Goal: Transaction & Acquisition: Purchase product/service

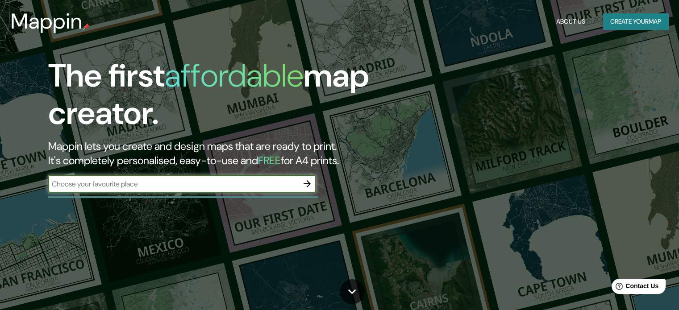
click at [205, 184] on input "text" at bounding box center [173, 184] width 250 height 10
click at [305, 182] on icon "button" at bounding box center [307, 184] width 11 height 11
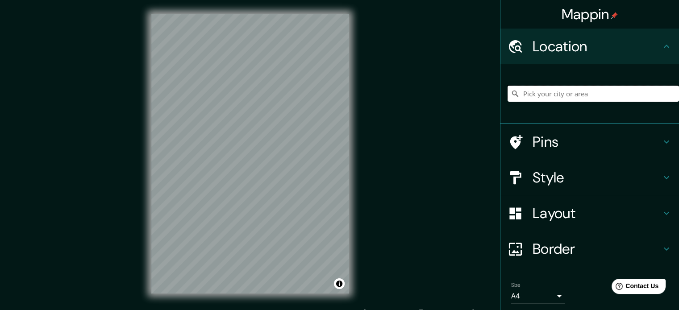
click at [553, 96] on input "Pick your city or area" at bounding box center [593, 94] width 171 height 16
type input "W"
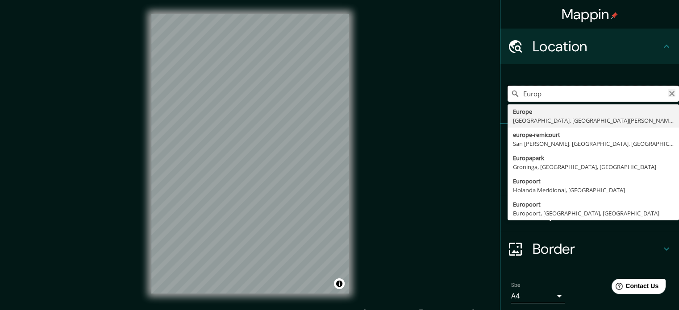
type input "Europ"
click at [668, 96] on icon "Clear" at bounding box center [671, 93] width 7 height 7
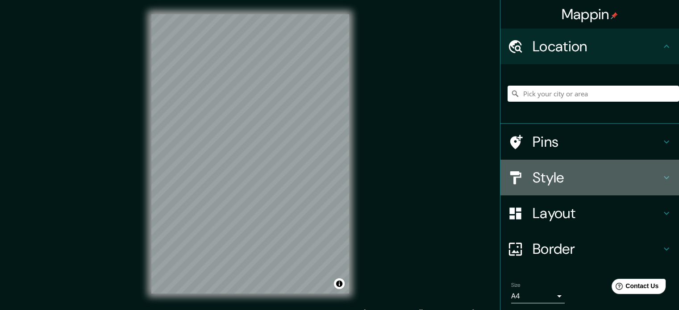
click at [618, 180] on h4 "Style" at bounding box center [597, 178] width 129 height 18
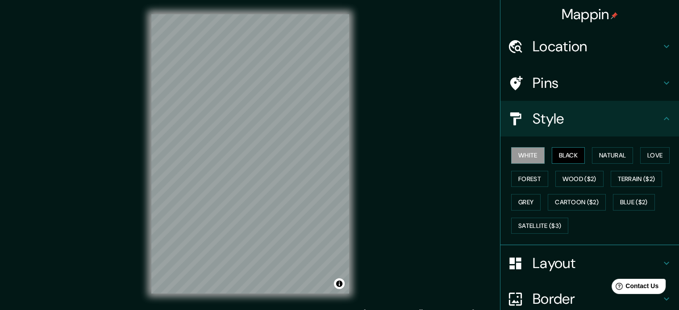
click at [557, 155] on button "Black" at bounding box center [568, 155] width 33 height 17
click at [520, 157] on button "White" at bounding box center [527, 155] width 33 height 17
click at [528, 186] on button "Forest" at bounding box center [529, 179] width 37 height 17
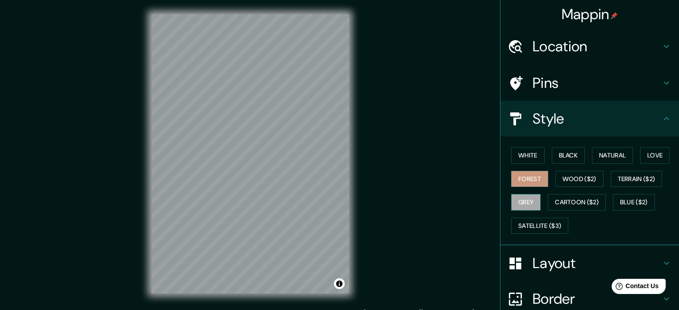
click at [521, 205] on button "Grey" at bounding box center [525, 202] width 29 height 17
click at [526, 227] on button "Satellite ($3)" at bounding box center [539, 226] width 57 height 17
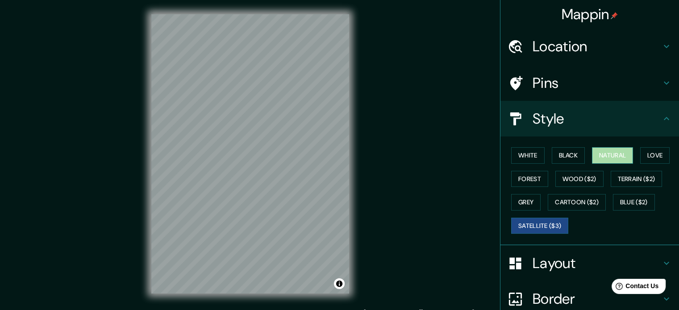
click at [604, 158] on button "Natural" at bounding box center [612, 155] width 41 height 17
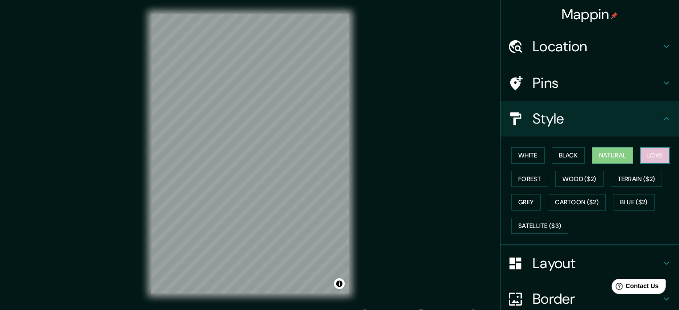
click at [652, 153] on button "Love" at bounding box center [654, 155] width 29 height 17
click at [622, 153] on button "Natural" at bounding box center [612, 155] width 41 height 17
click at [511, 179] on button "Forest" at bounding box center [529, 179] width 37 height 17
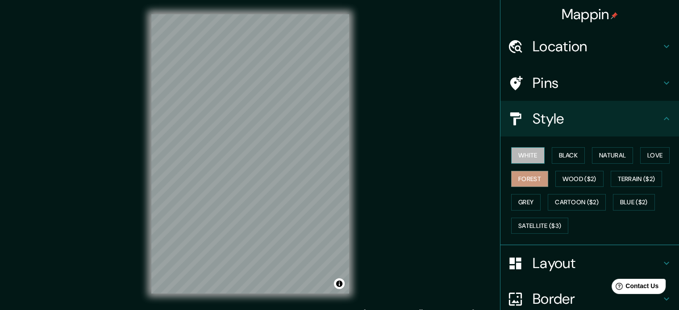
click at [531, 155] on button "White" at bounding box center [527, 155] width 33 height 17
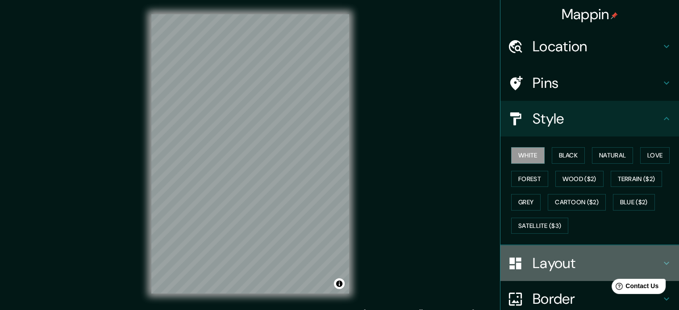
click at [539, 255] on h4 "Layout" at bounding box center [597, 264] width 129 height 18
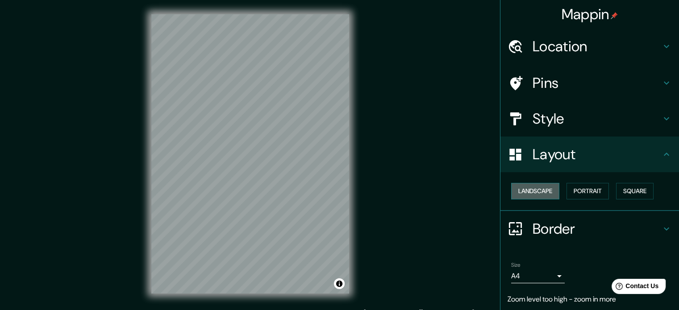
click at [547, 191] on button "Landscape" at bounding box center [535, 191] width 48 height 17
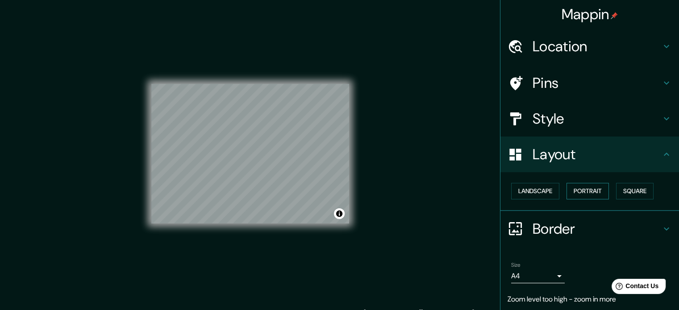
click at [595, 192] on button "Portrait" at bounding box center [588, 191] width 42 height 17
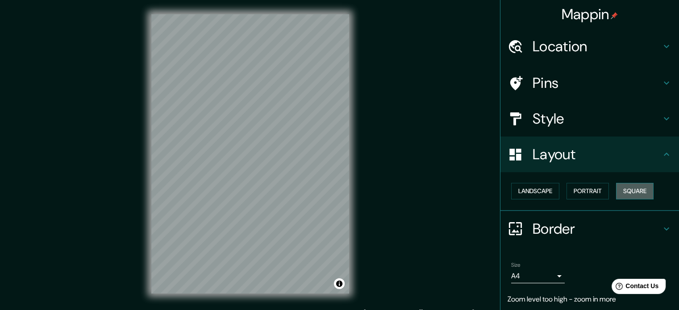
click at [628, 188] on button "Square" at bounding box center [635, 191] width 38 height 17
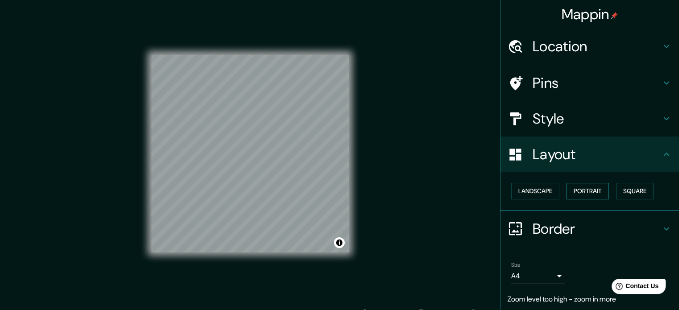
click at [589, 187] on button "Portrait" at bounding box center [588, 191] width 42 height 17
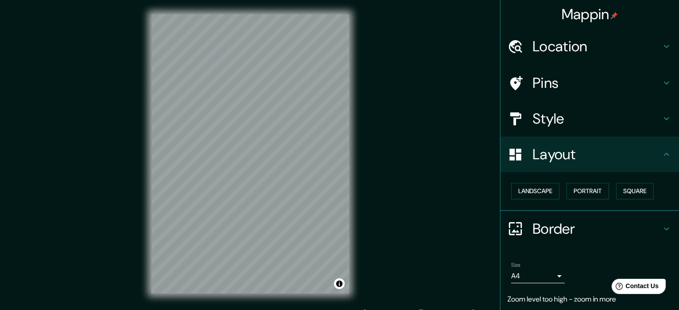
click at [661, 230] on icon at bounding box center [666, 229] width 11 height 11
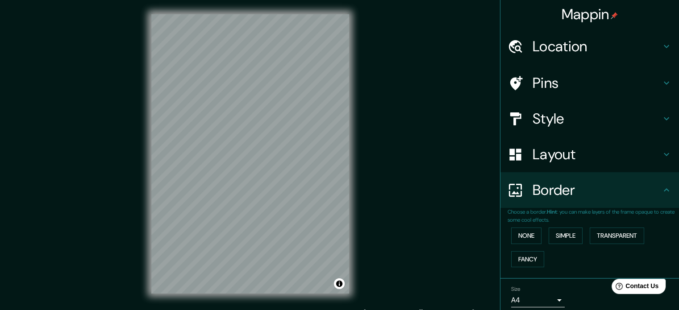
click at [661, 196] on div "Border" at bounding box center [590, 190] width 179 height 36
click at [559, 120] on h4 "Style" at bounding box center [597, 119] width 129 height 18
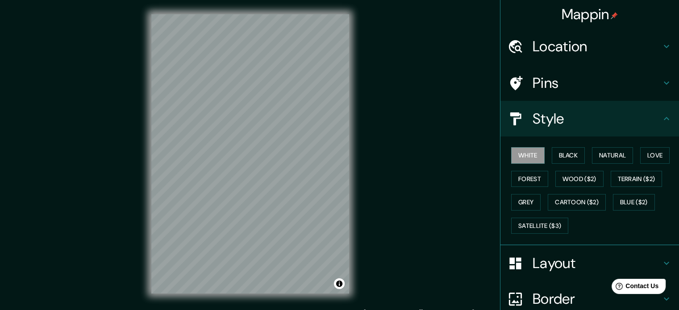
click at [584, 80] on h4 "Pins" at bounding box center [597, 83] width 129 height 18
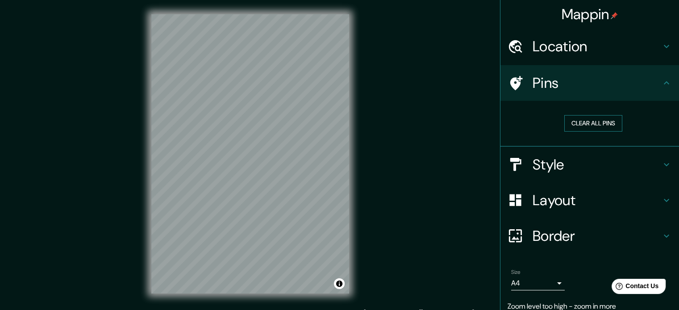
click at [590, 122] on button "Clear all pins" at bounding box center [593, 123] width 58 height 17
click at [661, 87] on icon at bounding box center [666, 83] width 11 height 11
click at [595, 50] on h4 "Location" at bounding box center [597, 47] width 129 height 18
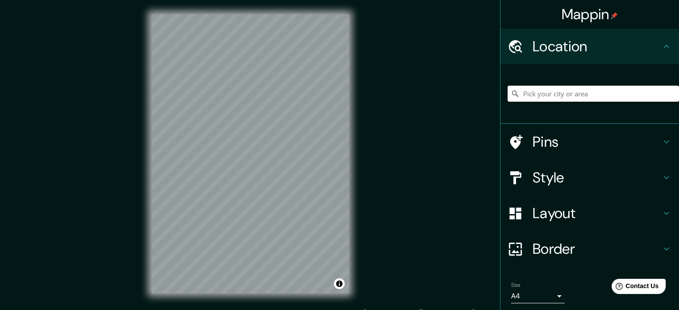
click at [585, 95] on input "Pick your city or area" at bounding box center [593, 94] width 171 height 16
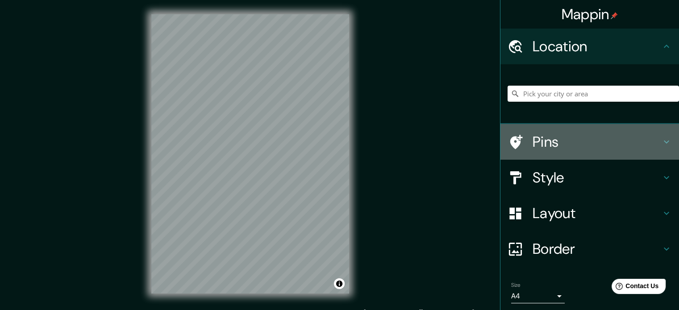
click at [540, 139] on h4 "Pins" at bounding box center [597, 142] width 129 height 18
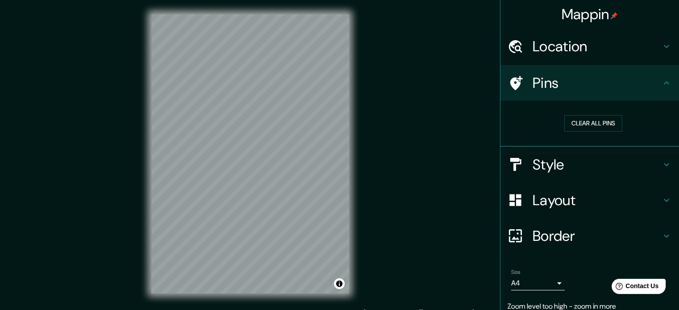
click at [586, 52] on h4 "Location" at bounding box center [597, 47] width 129 height 18
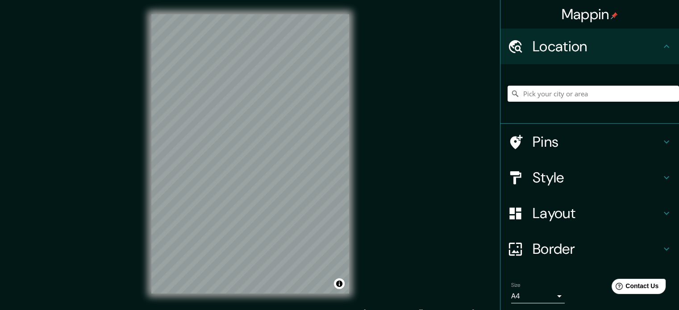
click at [558, 96] on input "Pick your city or area" at bounding box center [593, 94] width 171 height 16
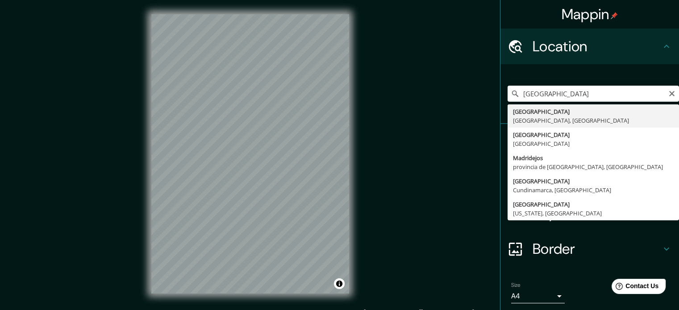
type input "[GEOGRAPHIC_DATA], [GEOGRAPHIC_DATA], [GEOGRAPHIC_DATA]"
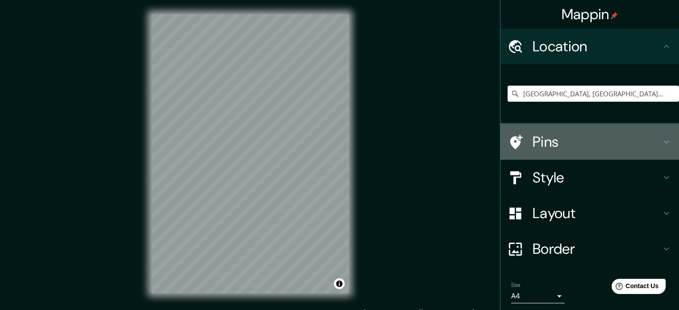
click at [543, 144] on h4 "Pins" at bounding box center [597, 142] width 129 height 18
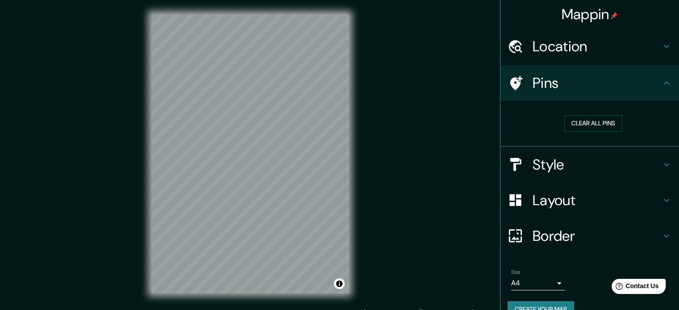
click at [510, 88] on icon at bounding box center [516, 83] width 13 height 14
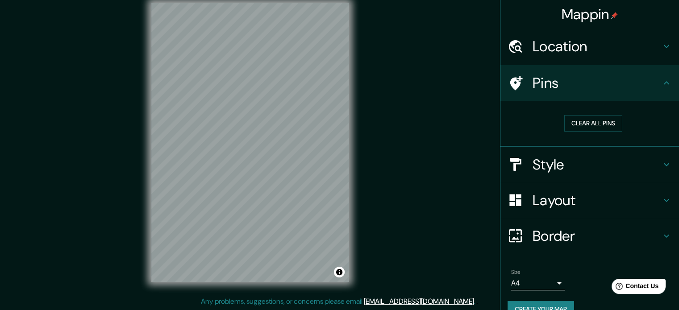
click at [534, 49] on h4 "Location" at bounding box center [597, 47] width 129 height 18
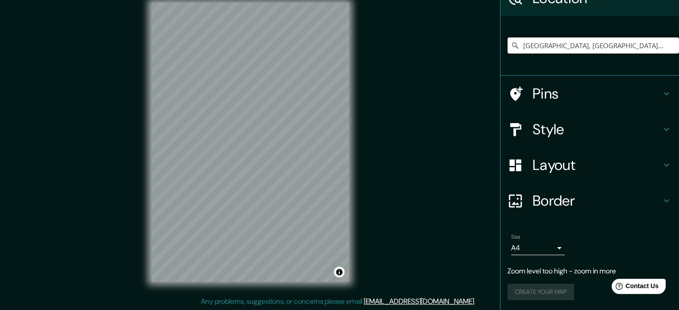
scroll to position [48, 0]
click at [534, 292] on div "Create your map" at bounding box center [590, 292] width 164 height 17
